Goal: Information Seeking & Learning: Learn about a topic

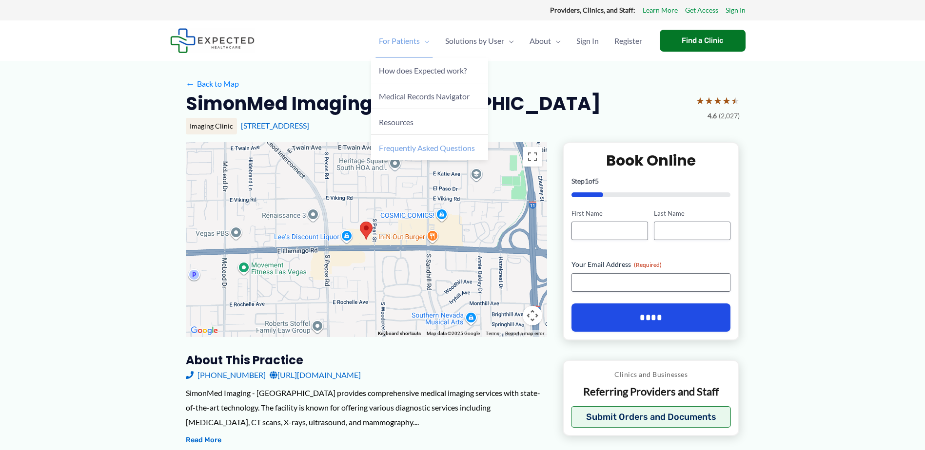
click at [414, 151] on span "Frequently Asked Questions" at bounding box center [427, 147] width 96 height 9
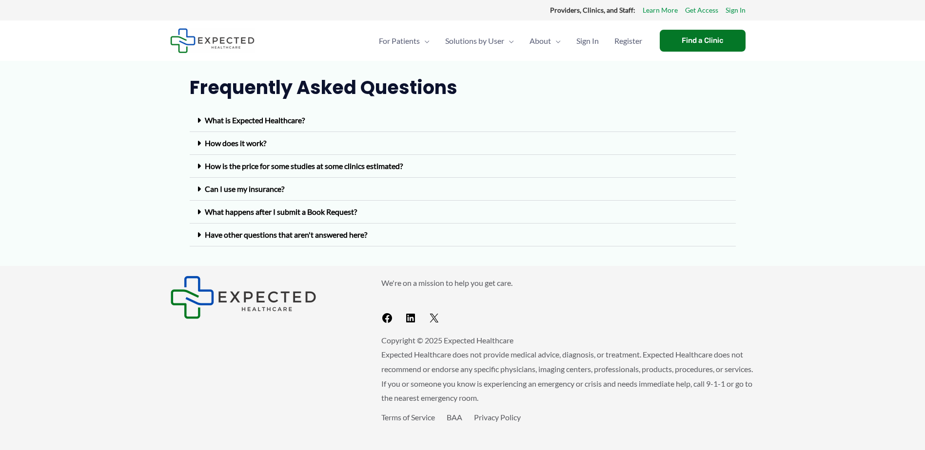
click at [213, 121] on link "What is Expected Healthcare?" at bounding box center [255, 120] width 100 height 9
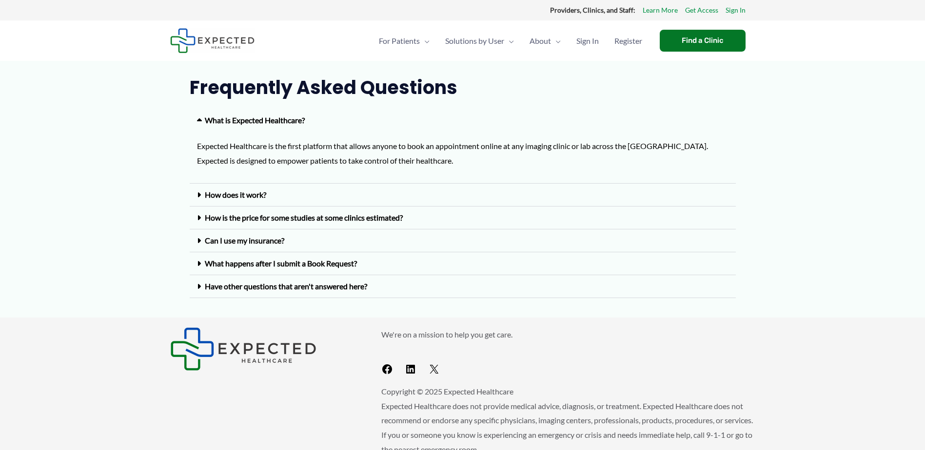
click at [219, 197] on link "How does it work?" at bounding box center [235, 194] width 61 height 9
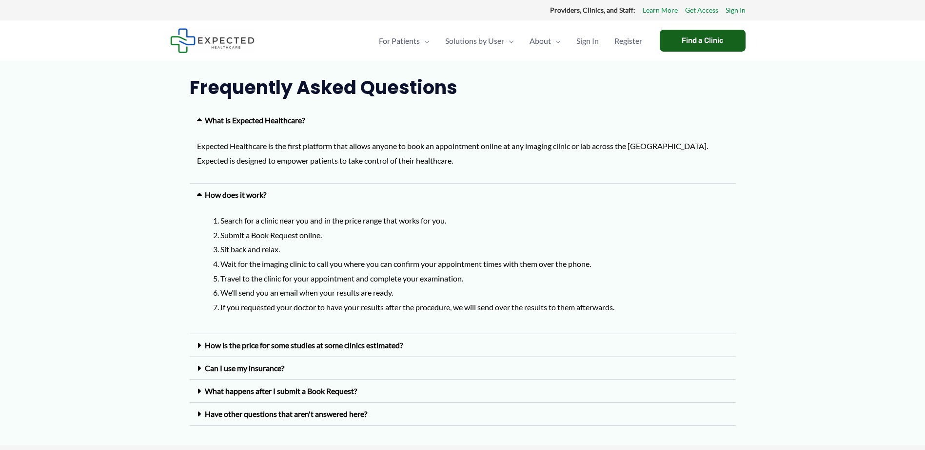
click at [687, 41] on div "Find a Clinic" at bounding box center [703, 41] width 86 height 22
